Goal: Task Accomplishment & Management: Manage account settings

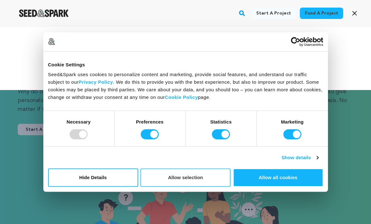
click at [161, 181] on button "Allow selection" at bounding box center [185, 177] width 90 height 18
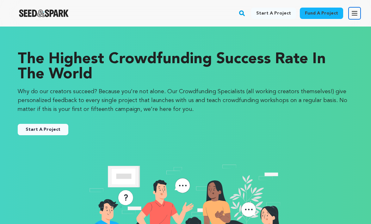
click at [351, 10] on icon "button" at bounding box center [354, 13] width 8 height 8
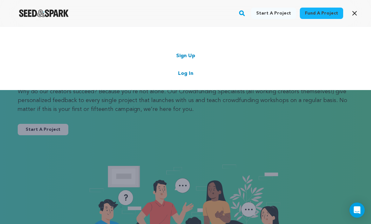
click at [183, 75] on link "Log In" at bounding box center [185, 74] width 15 height 8
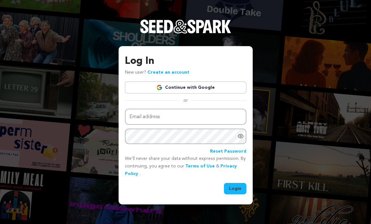
click at [161, 88] on img at bounding box center [159, 87] width 6 height 6
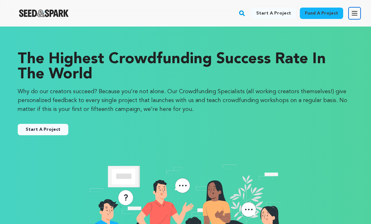
click at [350, 14] on button "Open main menu" at bounding box center [354, 13] width 13 height 13
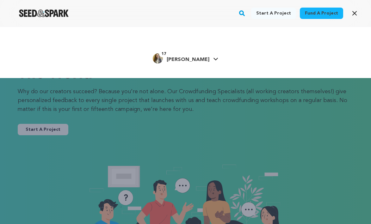
click at [199, 57] on link "17 Amelia P. Amelia P." at bounding box center [185, 57] width 65 height 11
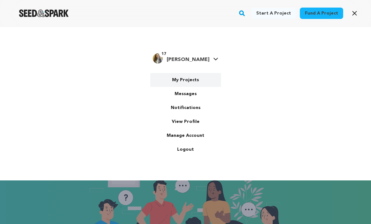
click at [182, 81] on link "My Projects" at bounding box center [185, 80] width 71 height 14
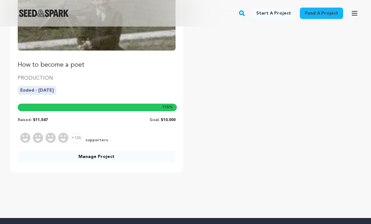
scroll to position [143, 0]
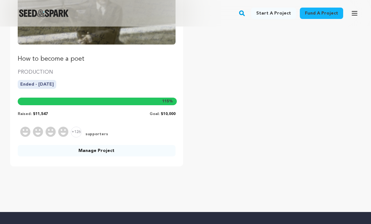
click at [141, 147] on link "Manage Project" at bounding box center [97, 150] width 158 height 11
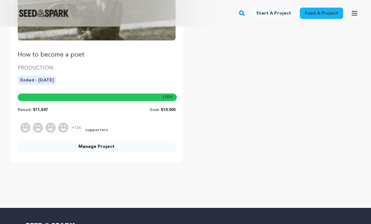
scroll to position [148, 0]
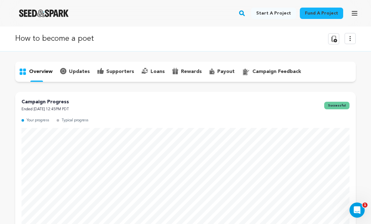
click at [335, 15] on link "Fund a project" at bounding box center [321, 13] width 43 height 11
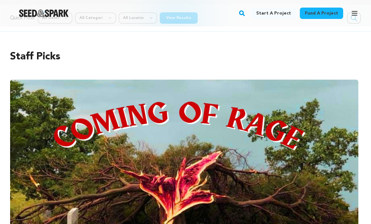
scroll to position [52, 0]
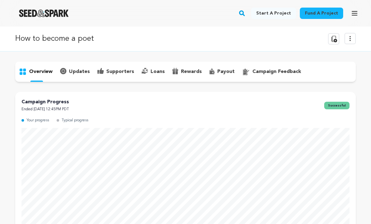
click at [281, 14] on link "Start a project" at bounding box center [273, 13] width 45 height 11
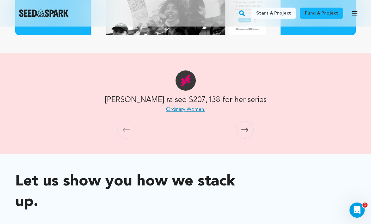
scroll to position [508, 0]
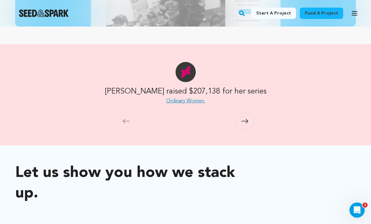
click at [240, 120] on span at bounding box center [245, 122] width 18 height 18
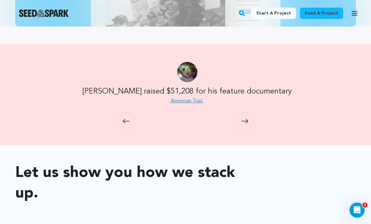
scroll to position [0, 344]
click at [240, 120] on span at bounding box center [245, 122] width 18 height 18
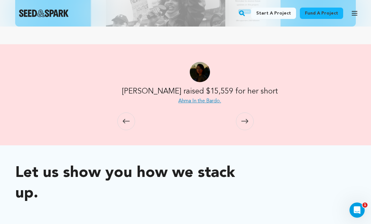
scroll to position [0, 688]
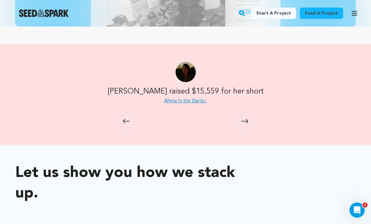
click at [240, 120] on span at bounding box center [245, 122] width 18 height 18
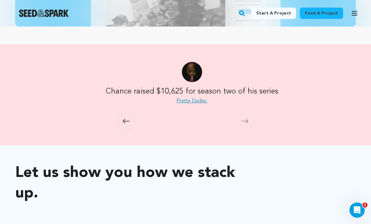
scroll to position [0, 1032]
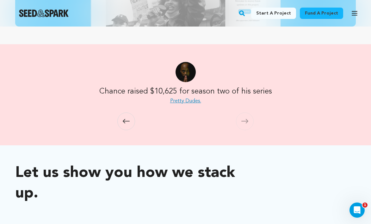
click at [240, 120] on span at bounding box center [245, 122] width 18 height 18
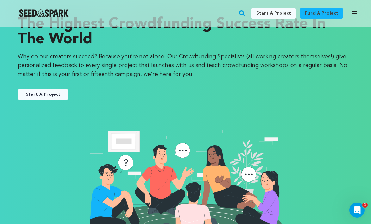
scroll to position [9, 0]
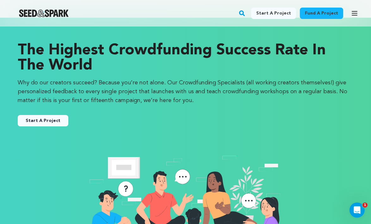
click at [33, 121] on button "Start A Project" at bounding box center [43, 120] width 51 height 11
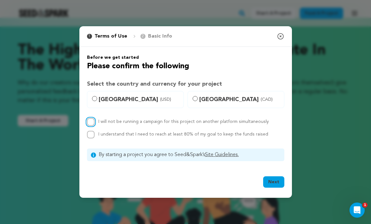
click at [92, 123] on input "I will not be running a campaign for this project on another platform simultane…" at bounding box center [91, 122] width 8 height 8
checkbox input "true"
click at [94, 137] on div "I understand that I need to reach at least 80% of my goal to keep the funds rai…" at bounding box center [185, 135] width 197 height 8
click at [94, 135] on input "I understand that I need to reach at least 80% of my goal to keep the funds rai…" at bounding box center [91, 135] width 8 height 8
checkbox input "true"
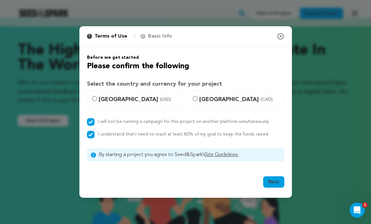
click at [101, 98] on span "United States (USD)" at bounding box center [139, 99] width 81 height 9
click at [97, 98] on input "United States (USD)" at bounding box center [94, 98] width 5 height 5
radio input "true"
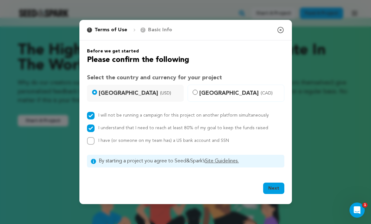
click at [123, 139] on span "I have (or someone on my team has) a US bank account and SSN" at bounding box center [163, 140] width 131 height 4
click at [94, 139] on input "I have (or someone on my team has) a US bank account and SSN" at bounding box center [91, 141] width 8 height 8
checkbox input "true"
click at [271, 185] on button "Next" at bounding box center [273, 188] width 21 height 11
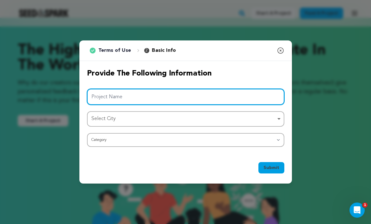
click at [212, 99] on input "Project Name" at bounding box center [185, 97] width 197 height 16
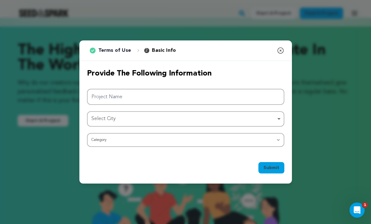
click at [227, 151] on div "Provide the following information Project Name Select City Select City Remove i…" at bounding box center [185, 108] width 212 height 94
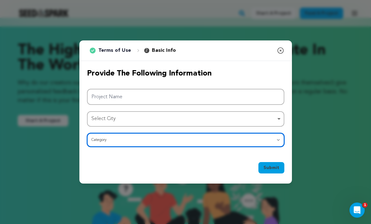
click at [227, 142] on select "Category Film Feature Film Short Series Film Festival Company Music Video VR Ex…" at bounding box center [185, 140] width 197 height 14
select select "383"
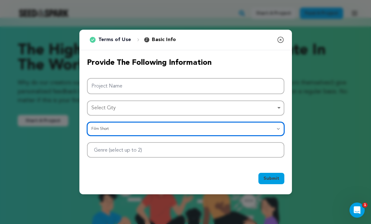
click at [223, 150] on div at bounding box center [185, 149] width 197 height 15
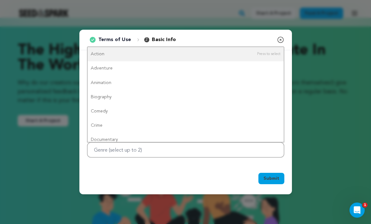
click at [333, 53] on div "1 Terms of Use 2 Basic Info You started your project! Close modal Provide the f…" at bounding box center [185, 112] width 371 height 224
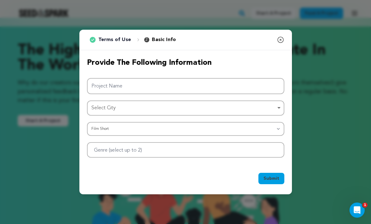
click at [261, 55] on div "Provide the following information Project Name Select City Select City Remove i…" at bounding box center [185, 107] width 212 height 115
click at [279, 39] on icon "button" at bounding box center [280, 40] width 6 height 6
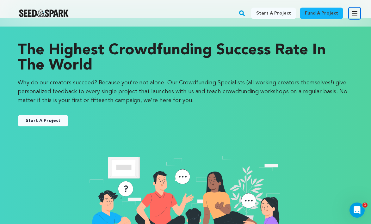
click at [350, 11] on button "Open main menu" at bounding box center [354, 13] width 13 height 13
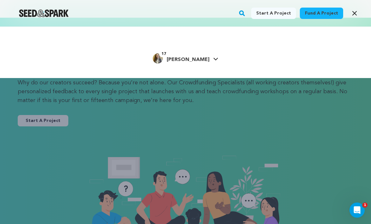
click at [202, 53] on link "17 Amelia P. Amelia P." at bounding box center [185, 57] width 65 height 11
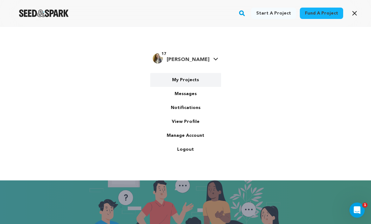
click at [176, 79] on link "My Projects" at bounding box center [185, 80] width 71 height 14
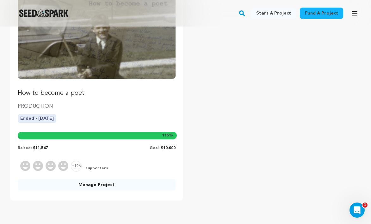
scroll to position [114, 0]
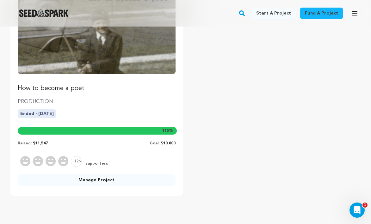
click at [88, 180] on link "Manage Project" at bounding box center [97, 179] width 158 height 11
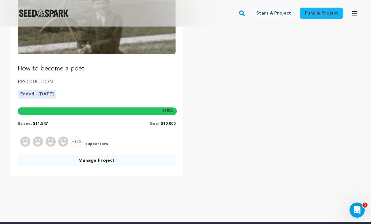
scroll to position [124, 0]
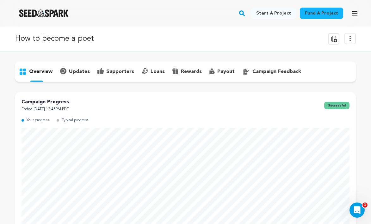
click at [264, 67] on div "campaign feedback" at bounding box center [271, 72] width 66 height 10
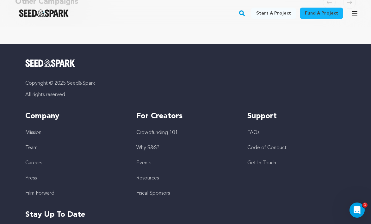
scroll to position [314, 0]
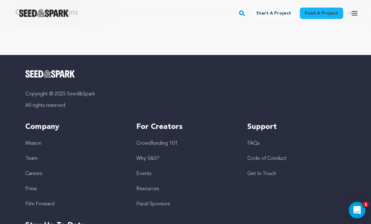
click at [355, 207] on icon "Open Intercom Messenger" at bounding box center [356, 209] width 10 height 10
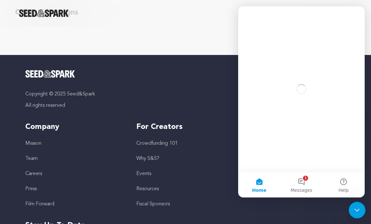
scroll to position [0, 0]
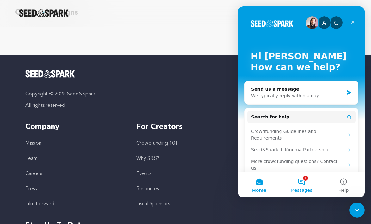
click at [298, 184] on button "1 Messages" at bounding box center [301, 184] width 42 height 25
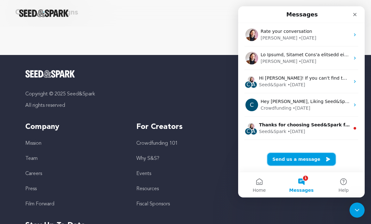
click at [298, 164] on button "Send us a message" at bounding box center [301, 159] width 68 height 13
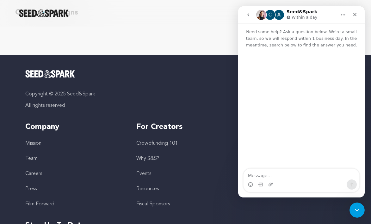
click at [287, 181] on div "Intercom messenger" at bounding box center [301, 185] width 116 height 10
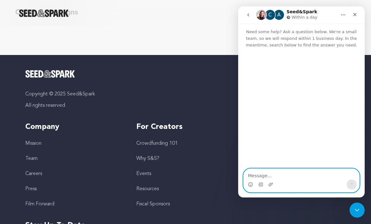
click at [284, 177] on textarea "Message…" at bounding box center [301, 174] width 116 height 11
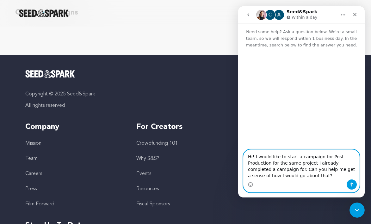
type textarea "Hi! I would like to start a campaign for Post-Production for the same project I…"
click at [352, 186] on icon "Send a message…" at bounding box center [351, 184] width 5 height 5
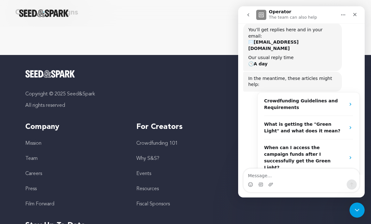
scroll to position [81, 0]
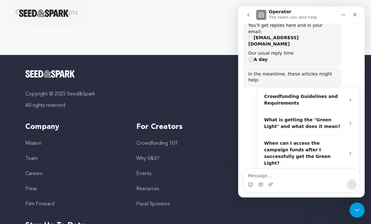
click at [301, 172] on div "More in the Help Center" at bounding box center [308, 179] width 101 height 15
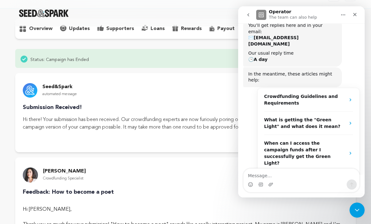
scroll to position [0, 0]
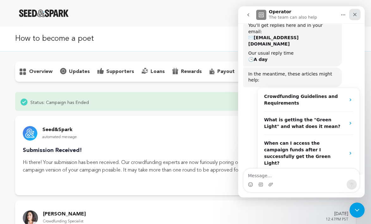
click at [354, 17] on icon "Close" at bounding box center [354, 14] width 5 height 5
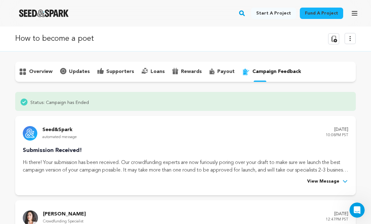
scroll to position [91, 0]
click at [352, 38] on icon at bounding box center [350, 39] width 8 height 8
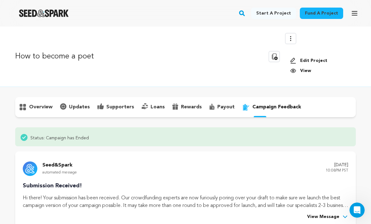
click at [305, 58] on link "Edit Project" at bounding box center [320, 61] width 61 height 6
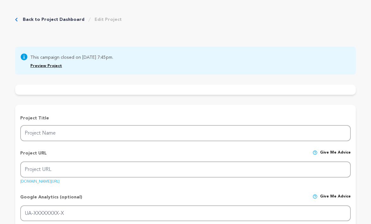
type input "How to become a poet"
type input "howtobecomea-poet"
type input "After a devastating accident leads to a [MEDICAL_DATA], [PERSON_NAME] uses jour…"
type textarea "'How to become a poet' tells the real life story of [PERSON_NAME], a severe [ME…"
type textarea "'How to become a poet' explores themes of disability, recovery, and identity. O…"
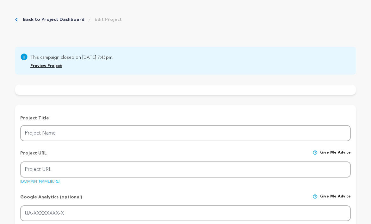
radio input "true"
type textarea "We will do email outreach and social media campaigns in a few waves, starting w…"
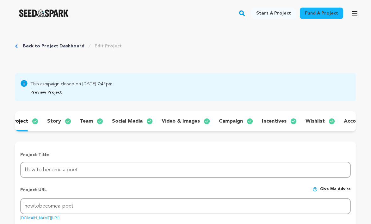
scroll to position [0, 13]
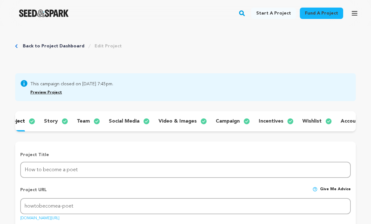
click at [228, 125] on div "campaign" at bounding box center [231, 121] width 43 height 10
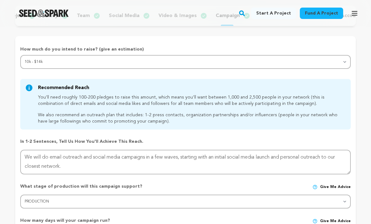
scroll to position [106, 0]
click at [220, 103] on p "You’ll need roughly 100-200 pledges to raise this amount, which means you’ll wa…" at bounding box center [190, 100] width 305 height 13
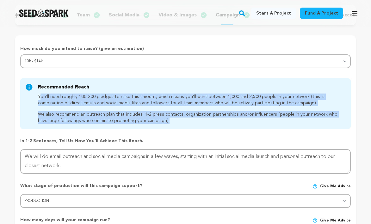
drag, startPoint x: 220, startPoint y: 103, endPoint x: 220, endPoint y: 112, distance: 9.2
click at [221, 112] on div "You’ll need roughly 100-200 pledges to raise this amount, which means you’ll wa…" at bounding box center [190, 109] width 305 height 30
click at [220, 112] on p "We also recommend an outreach plan that includes: 1-2 press contacts, organizat…" at bounding box center [190, 117] width 305 height 13
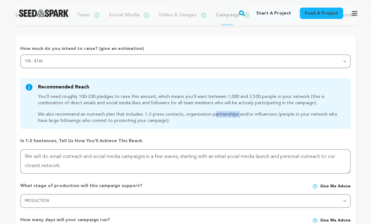
click at [220, 112] on p "We also recommend an outreach plan that includes: 1-2 press contacts, organizat…" at bounding box center [190, 117] width 305 height 13
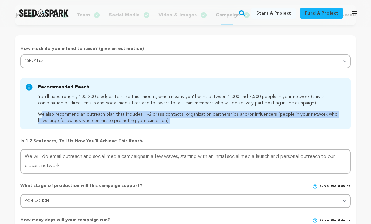
drag, startPoint x: 220, startPoint y: 112, endPoint x: 220, endPoint y: 117, distance: 4.8
click at [220, 117] on p "We also recommend an outreach plan that includes: 1-2 press contacts, organizat…" at bounding box center [190, 117] width 305 height 13
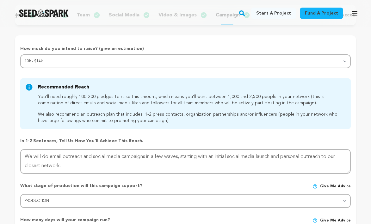
click at [220, 117] on p "We also recommend an outreach plan that includes: 1-2 press contacts, organizat…" at bounding box center [190, 117] width 305 height 13
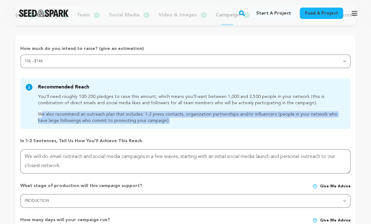
click at [220, 117] on p "We also recommend an outreach plan that includes: 1-2 press contacts, organizat…" at bounding box center [190, 117] width 305 height 13
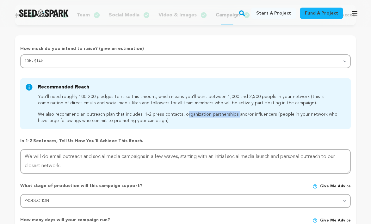
drag, startPoint x: 220, startPoint y: 117, endPoint x: 183, endPoint y: 114, distance: 36.5
click at [183, 114] on p "We also recommend an outreach plan that includes: 1-2 press contacts, organizat…" at bounding box center [190, 117] width 305 height 13
drag, startPoint x: 183, startPoint y: 114, endPoint x: 224, endPoint y: 113, distance: 40.5
click at [224, 113] on p "We also recommend an outreach plan that includes: 1-2 press contacts, organizat…" at bounding box center [190, 117] width 305 height 13
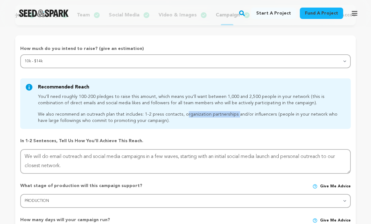
click at [224, 113] on p "We also recommend an outreach plan that includes: 1-2 press contacts, organizat…" at bounding box center [190, 117] width 305 height 13
drag, startPoint x: 224, startPoint y: 113, endPoint x: 250, endPoint y: 117, distance: 26.4
click at [250, 117] on p "We also recommend an outreach plan that includes: 1-2 press contacts, organizat…" at bounding box center [190, 117] width 305 height 13
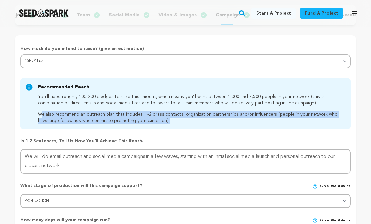
click at [249, 116] on p "We also recommend an outreach plan that includes: 1-2 press contacts, organizat…" at bounding box center [190, 117] width 305 height 13
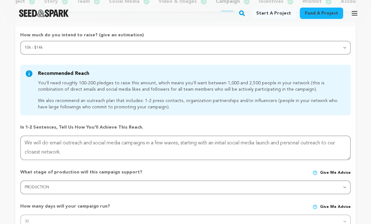
scroll to position [127, 0]
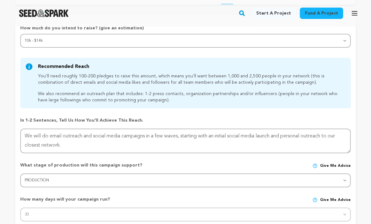
click at [243, 111] on div "How much do you intend to raise? (give an estimation) Select your range Less th…" at bounding box center [185, 178] width 330 height 306
click at [234, 100] on p "We also recommend an outreach plan that includes: 1-2 press contacts, organizat…" at bounding box center [190, 97] width 305 height 13
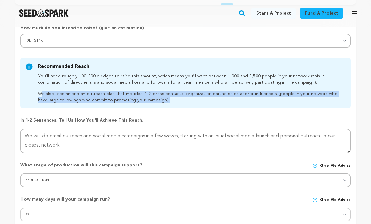
click at [234, 100] on p "We also recommend an outreach plan that includes: 1-2 press contacts, organizat…" at bounding box center [190, 97] width 305 height 13
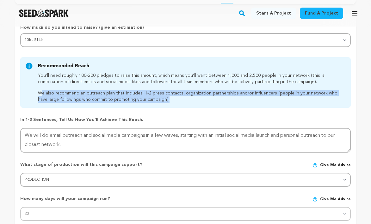
click at [234, 100] on p "We also recommend an outreach plan that includes: 1-2 press contacts, organizat…" at bounding box center [190, 96] width 305 height 13
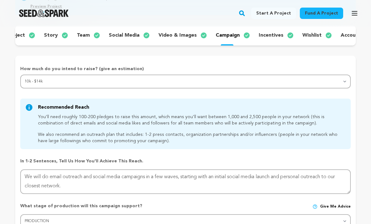
scroll to position [0, 0]
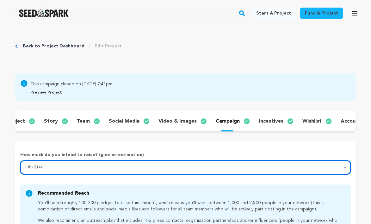
click at [135, 165] on select "Select your range Less than $10k 10k - $14k 15k - $24k 25k - $49k 50k or more" at bounding box center [185, 168] width 330 height 14
